Goal: Task Accomplishment & Management: Complete application form

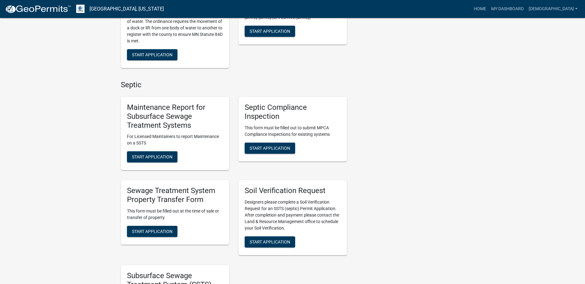
scroll to position [310, 0]
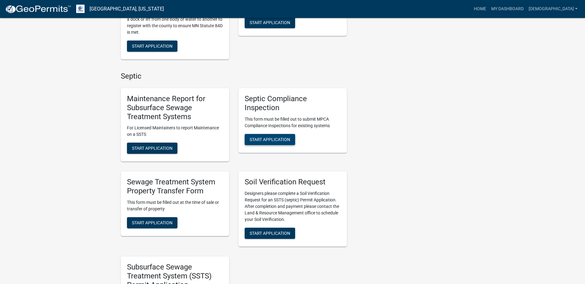
click at [272, 137] on span "Start Application" at bounding box center [269, 139] width 41 height 5
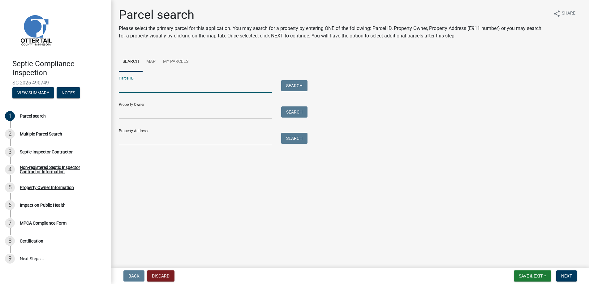
click at [128, 87] on input "Parcel ID:" at bounding box center [195, 86] width 153 height 13
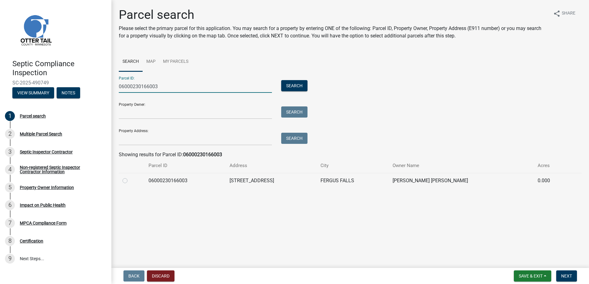
type input "06000230166003"
click at [130, 177] on label at bounding box center [130, 177] width 0 height 0
click at [130, 180] on input "radio" at bounding box center [132, 179] width 4 height 4
radio input "true"
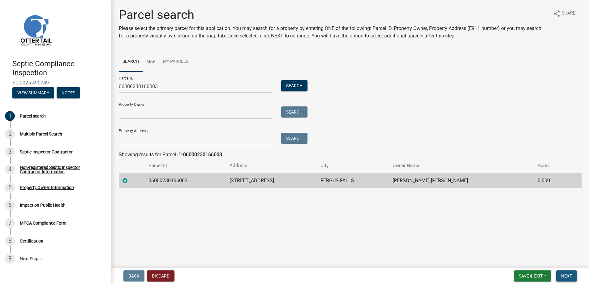
click at [565, 276] on span "Next" at bounding box center [566, 276] width 11 height 5
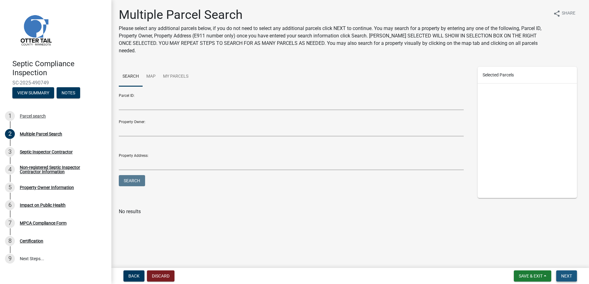
click at [565, 276] on span "Next" at bounding box center [566, 276] width 11 height 5
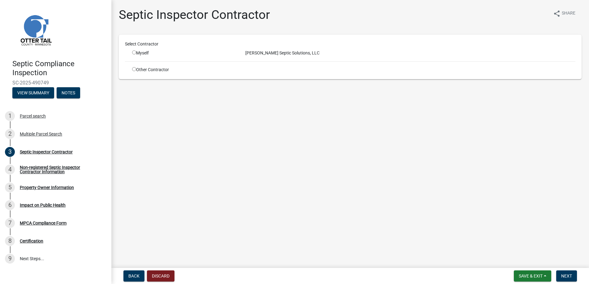
click at [134, 52] on input "radio" at bounding box center [134, 52] width 4 height 4
radio input "true"
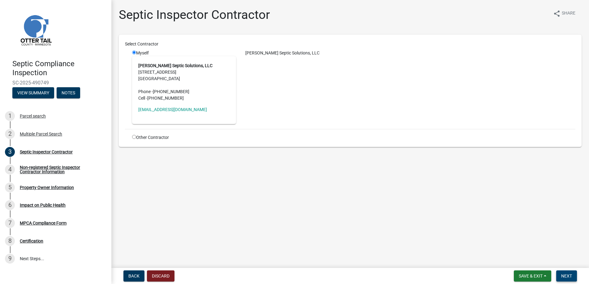
click at [571, 275] on span "Next" at bounding box center [566, 276] width 11 height 5
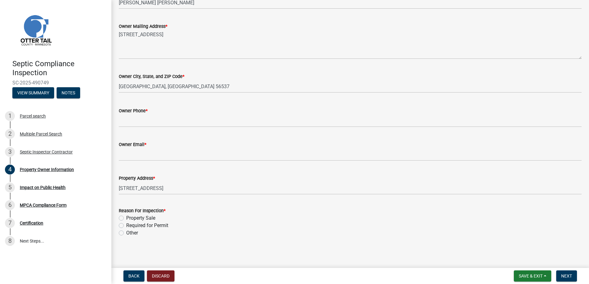
scroll to position [129, 0]
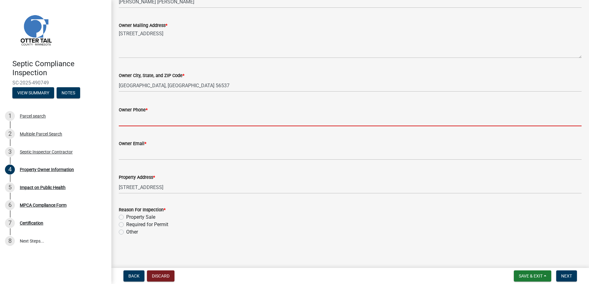
click at [121, 119] on input "Owner Phone *" at bounding box center [350, 120] width 463 height 13
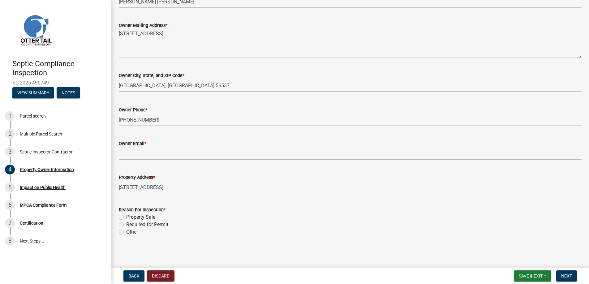
type input "[PHONE_NUMBER]"
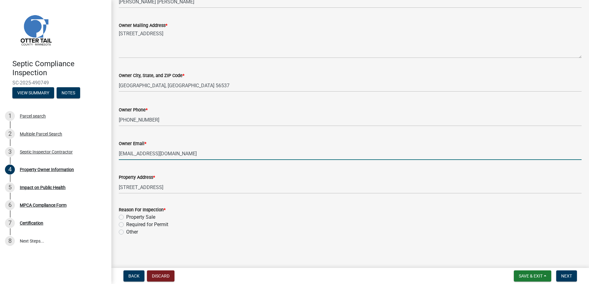
type input "[EMAIL_ADDRESS][DOMAIN_NAME]"
click at [126, 216] on label "Property Sale" at bounding box center [140, 217] width 29 height 7
click at [126, 216] on input "Property Sale" at bounding box center [128, 216] width 4 height 4
radio input "true"
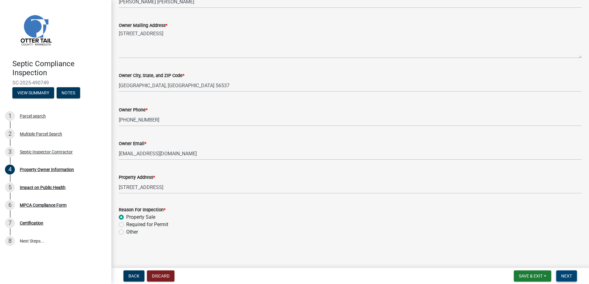
click at [567, 272] on button "Next" at bounding box center [567, 276] width 21 height 11
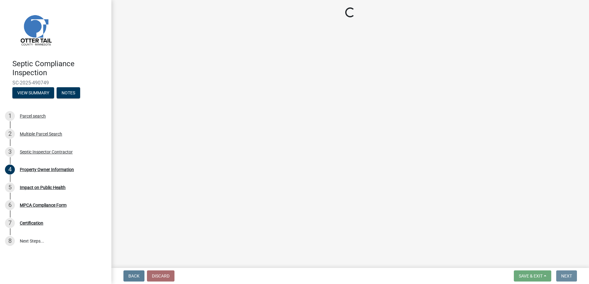
scroll to position [0, 0]
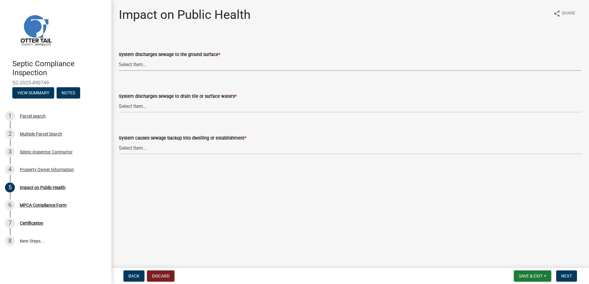
click at [134, 63] on select "Select Item... Yes No" at bounding box center [350, 64] width 463 height 13
click at [119, 58] on select "Select Item... Yes No" at bounding box center [350, 64] width 463 height 13
select select "9c5ef684-d0d4-4879-ab12-905ddbd81a72"
click at [139, 104] on select "Select Item... Yes No" at bounding box center [350, 106] width 463 height 13
click at [119, 100] on select "Select Item... Yes No" at bounding box center [350, 106] width 463 height 13
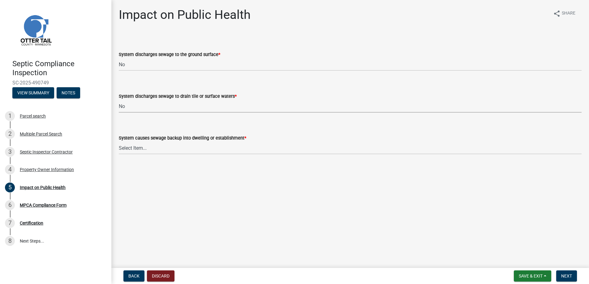
select select "7d491a2b-e9f0-4952-b474-53ca749b22af"
click at [141, 149] on select "Select Item... Yes No" at bounding box center [350, 148] width 463 height 13
click at [119, 142] on select "Select Item... Yes No" at bounding box center [350, 148] width 463 height 13
select select "6e07b46b-a403-4f3e-b4fc-218acc732c01"
click at [567, 276] on span "Next" at bounding box center [566, 276] width 11 height 5
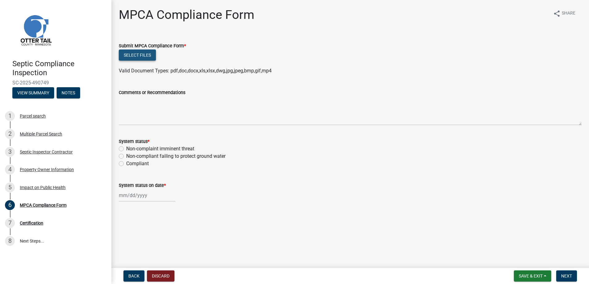
click at [138, 55] on button "Select files" at bounding box center [137, 55] width 37 height 11
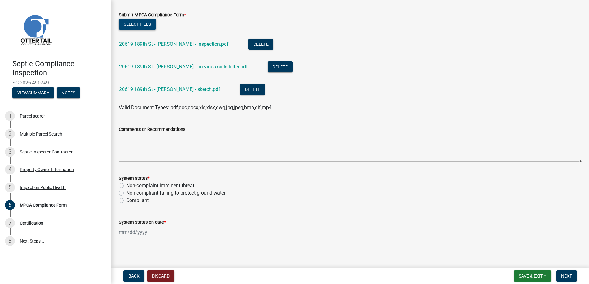
scroll to position [34, 0]
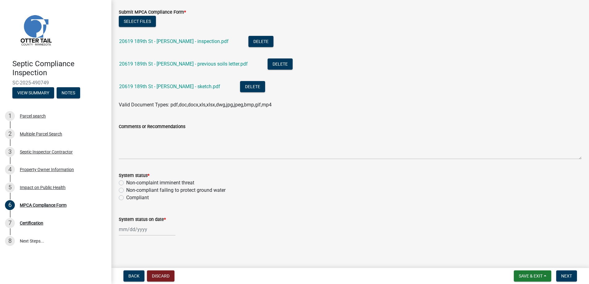
click at [126, 197] on label "Compliant" at bounding box center [137, 197] width 23 height 7
click at [126, 197] on input "Compliant" at bounding box center [128, 196] width 4 height 4
radio input "true"
click at [136, 231] on div at bounding box center [147, 229] width 57 height 13
select select "10"
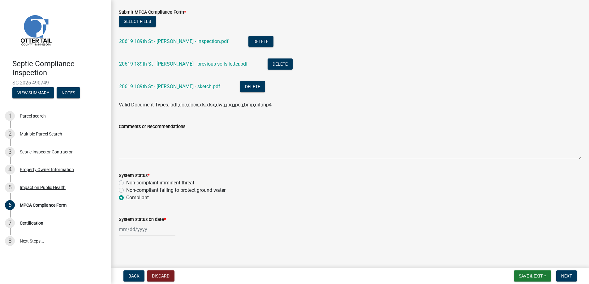
select select "2025"
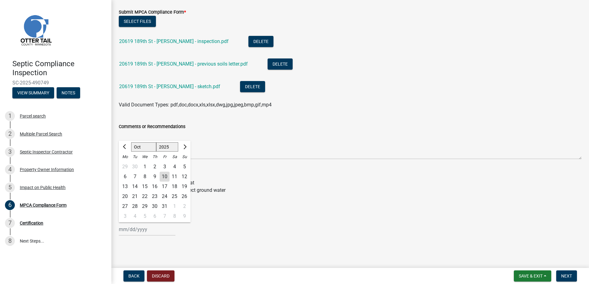
click at [155, 175] on div "9" at bounding box center [155, 177] width 10 height 10
type input "[DATE]"
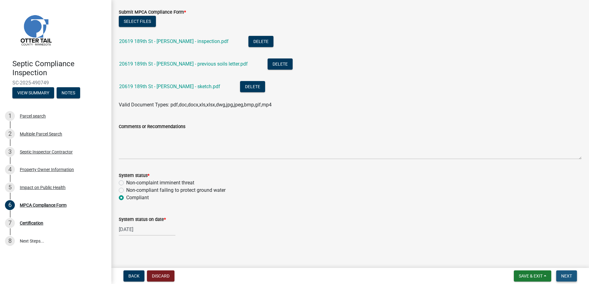
click at [565, 273] on button "Next" at bounding box center [567, 276] width 21 height 11
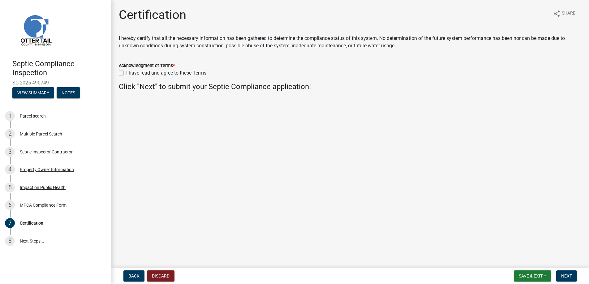
click at [126, 72] on label "I have read and agree to these Terms" at bounding box center [166, 72] width 80 height 7
click at [126, 72] on input "I have read and agree to these Terms" at bounding box center [128, 71] width 4 height 4
checkbox input "true"
click at [568, 276] on span "Next" at bounding box center [566, 276] width 11 height 5
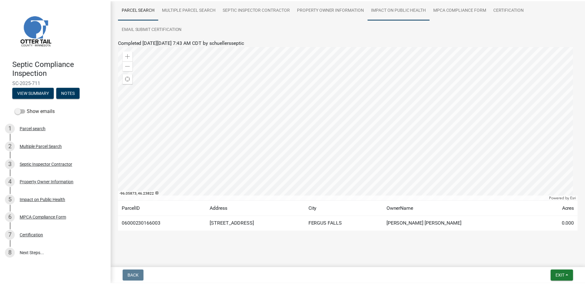
scroll to position [50, 0]
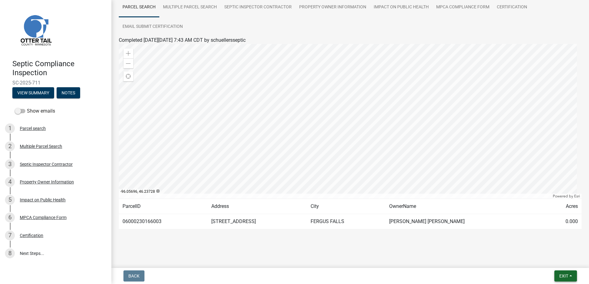
click at [562, 276] on span "Exit" at bounding box center [564, 276] width 9 height 5
click at [550, 259] on button "Save & Exit" at bounding box center [553, 260] width 50 height 15
